Goal: Task Accomplishment & Management: Use online tool/utility

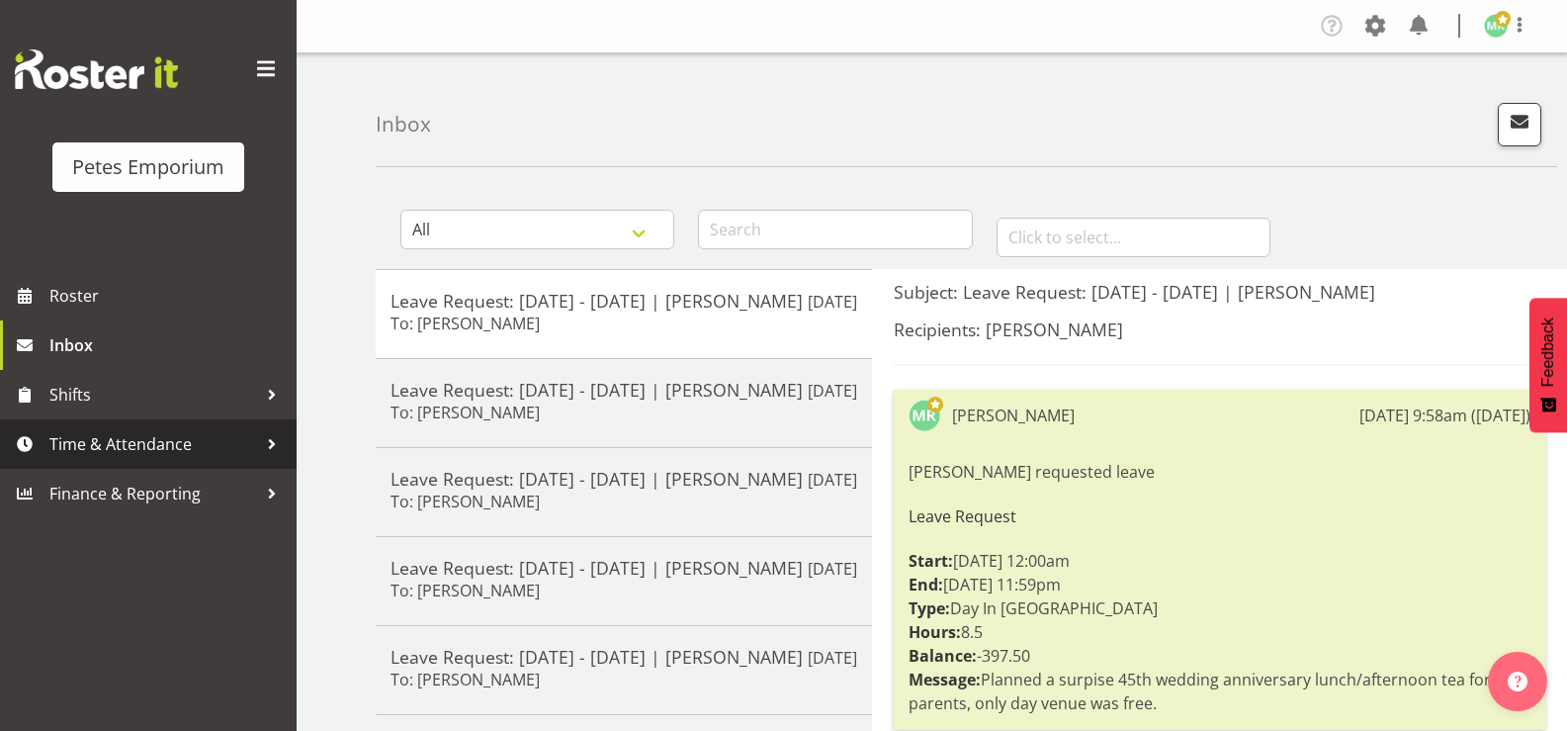
click at [118, 444] on span "Time & Attendance" at bounding box center [153, 444] width 208 height 30
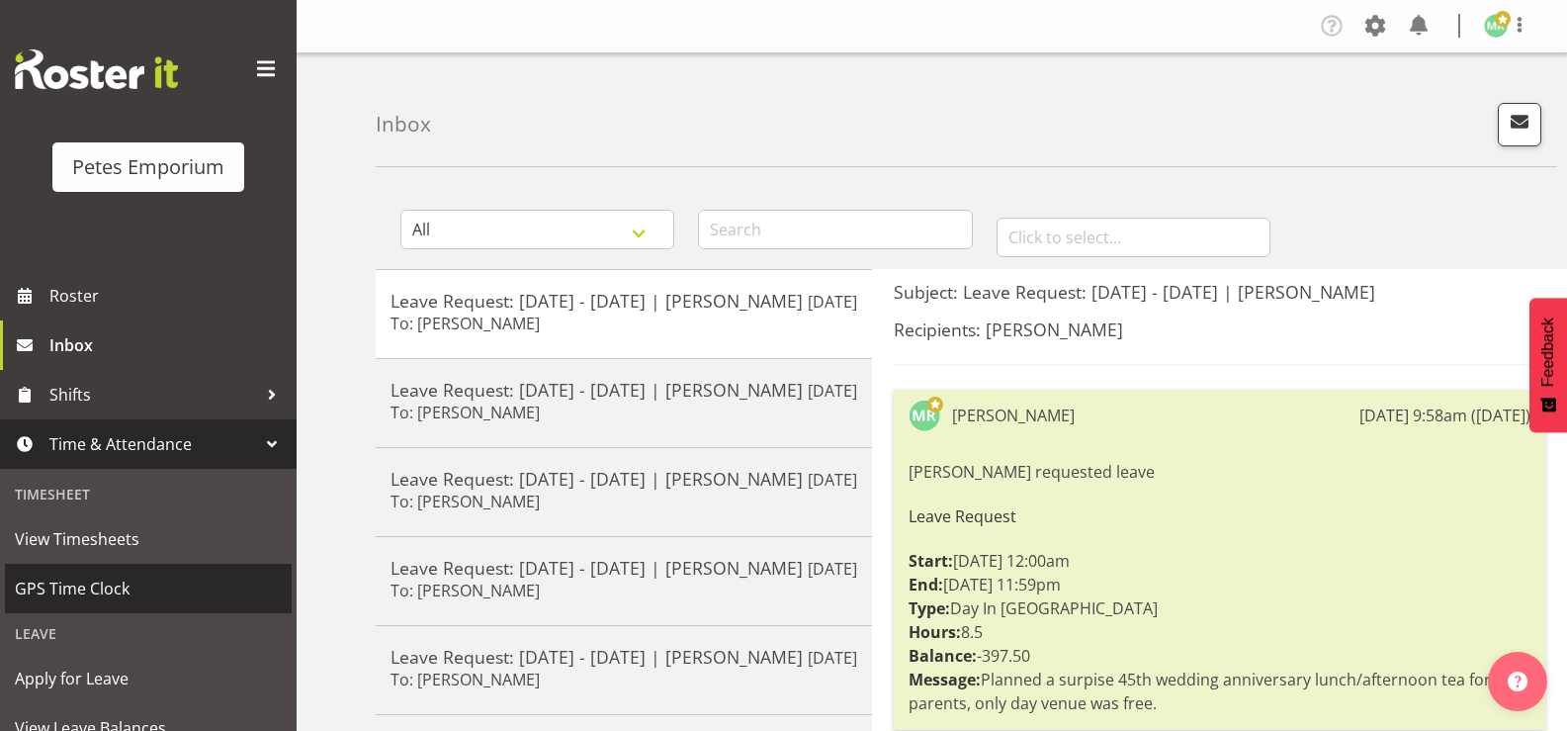
click at [129, 582] on span "GPS Time Clock" at bounding box center [148, 588] width 267 height 30
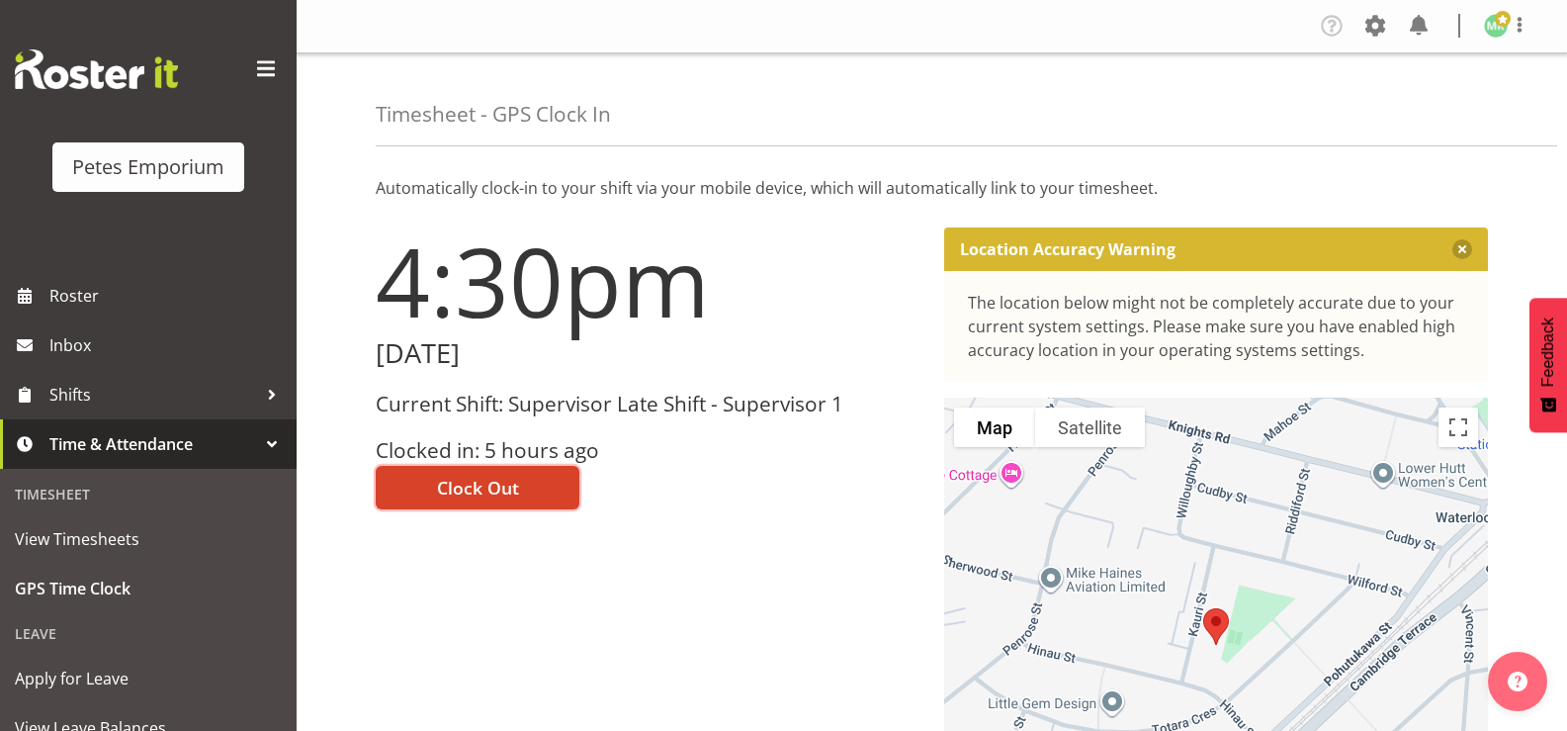
click at [453, 477] on span "Clock Out" at bounding box center [478, 488] width 82 height 26
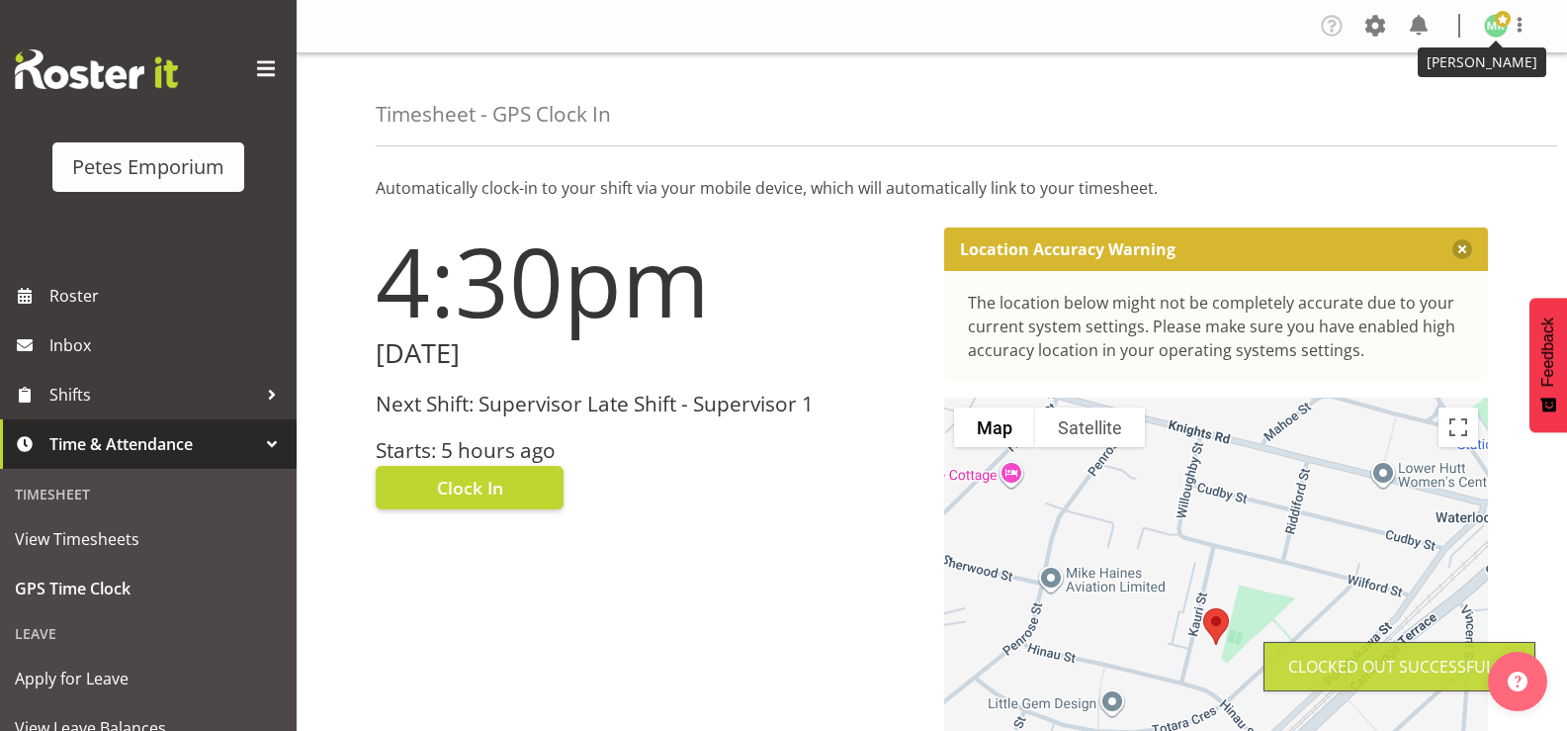
click at [1506, 17] on span at bounding box center [1503, 19] width 16 height 16
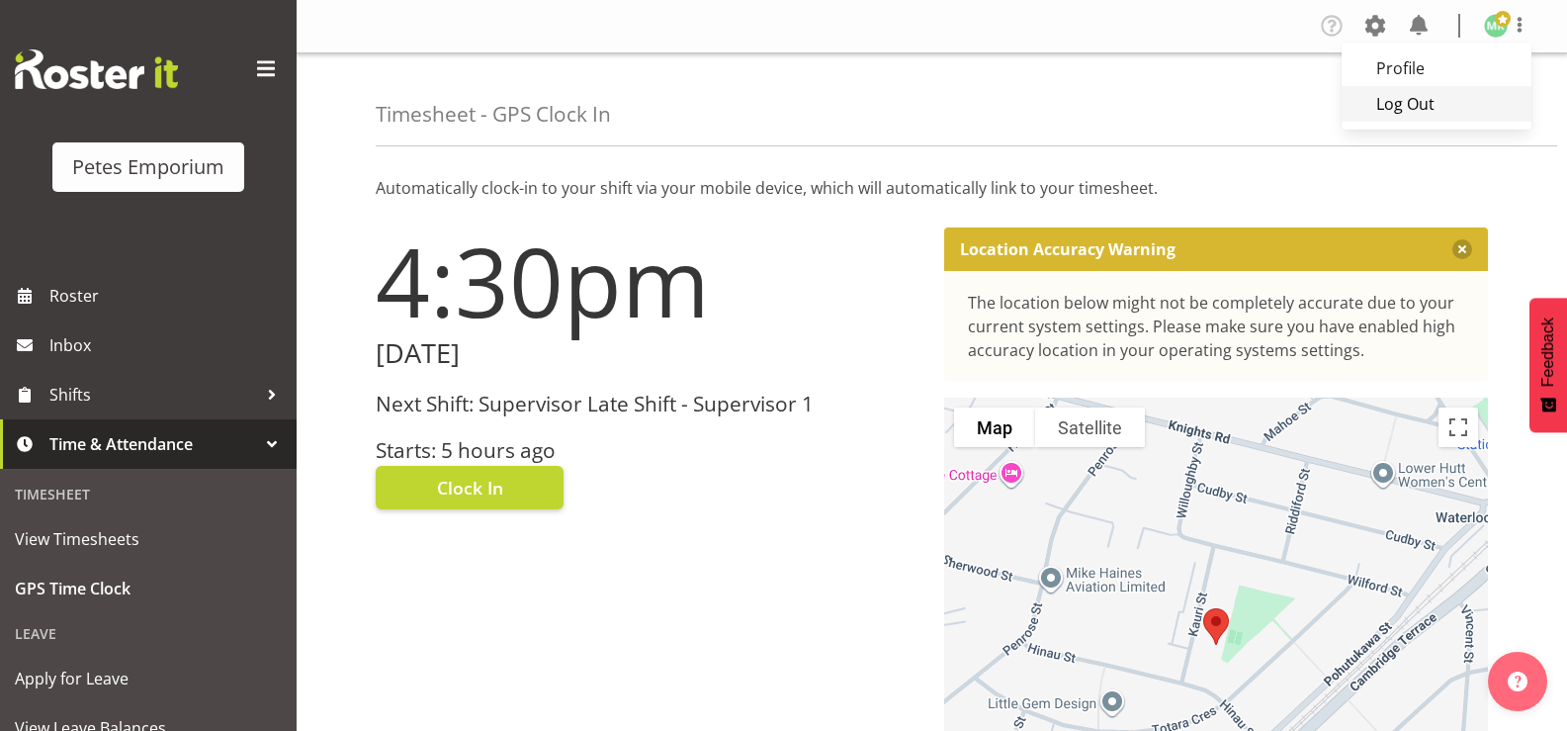
click at [1457, 101] on link "Log Out" at bounding box center [1437, 104] width 190 height 36
